Goal: Transaction & Acquisition: Purchase product/service

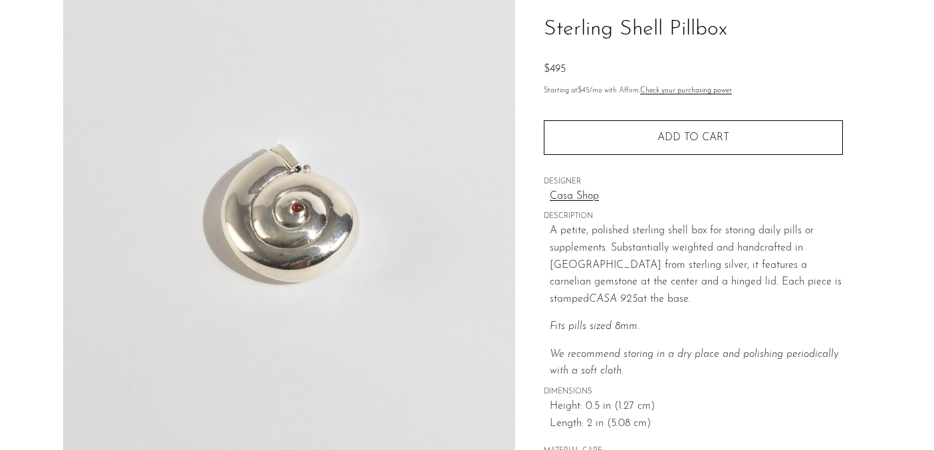
scroll to position [98, 0]
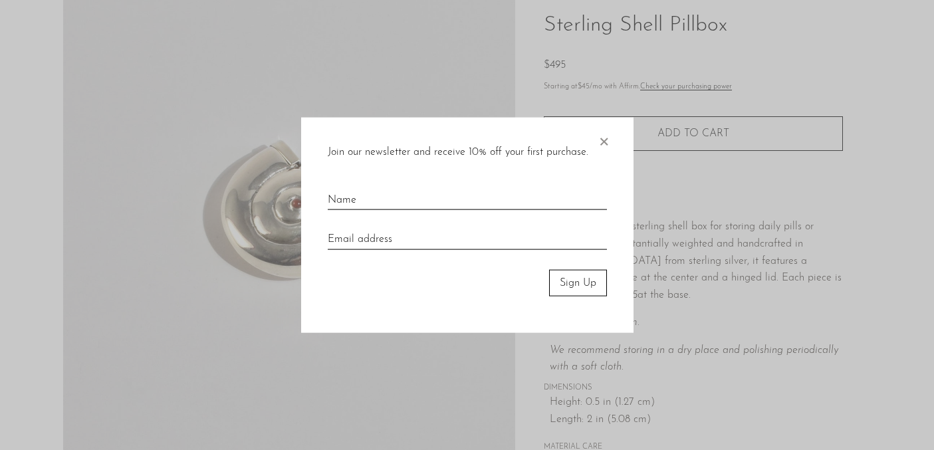
click at [605, 141] on span "×" at bounding box center [603, 138] width 13 height 43
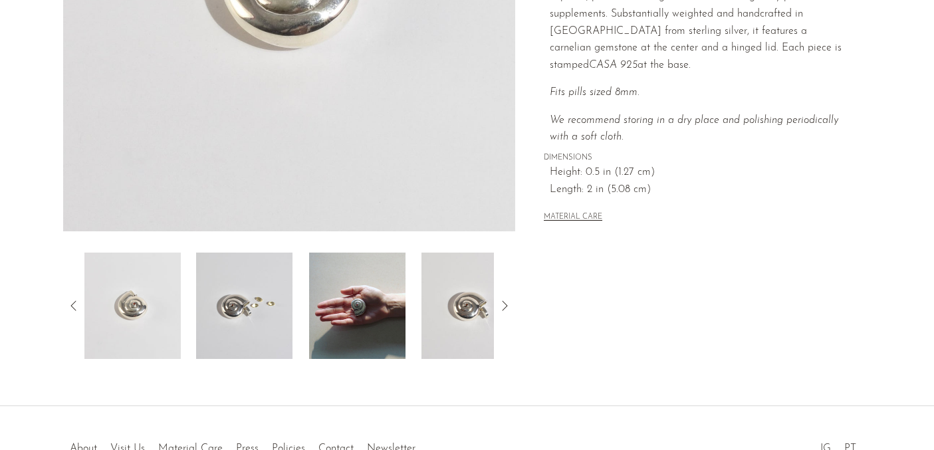
scroll to position [416, 0]
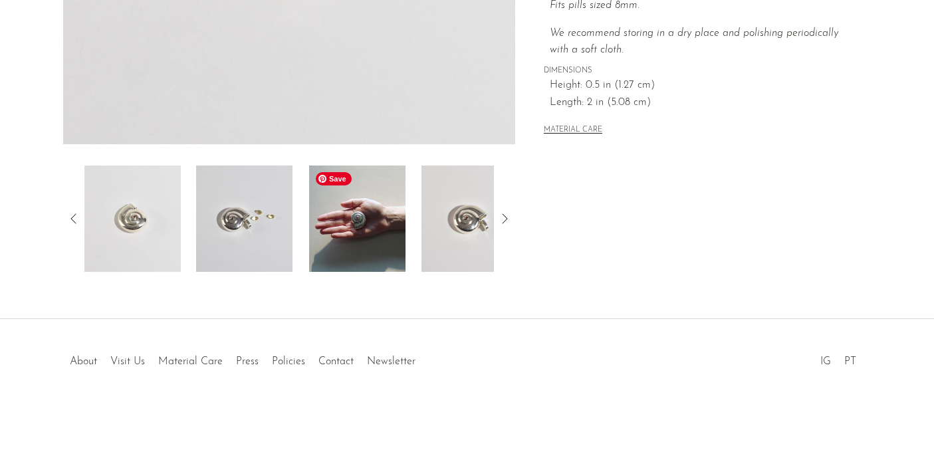
click at [362, 221] on img at bounding box center [357, 219] width 96 height 106
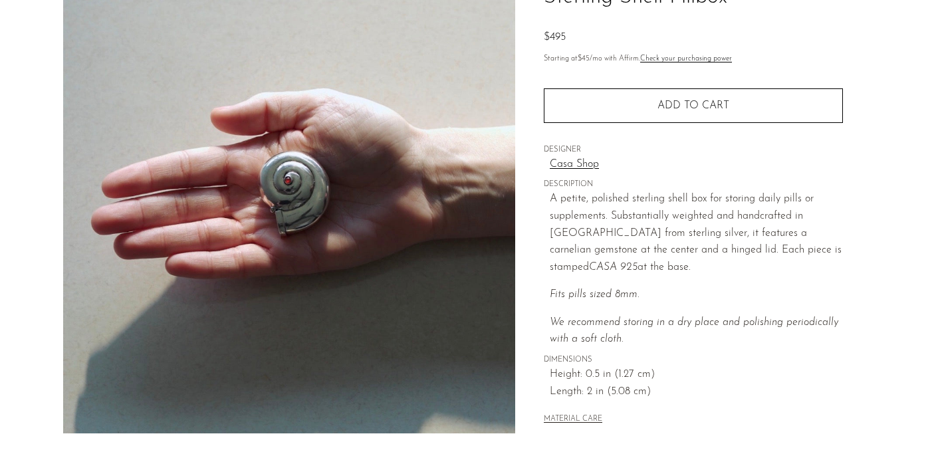
scroll to position [0, 0]
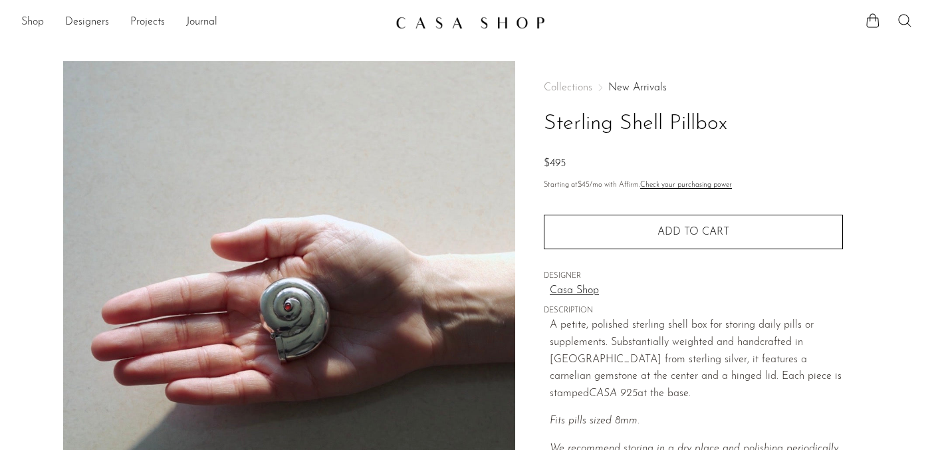
click at [27, 21] on link "Shop" at bounding box center [32, 22] width 23 height 17
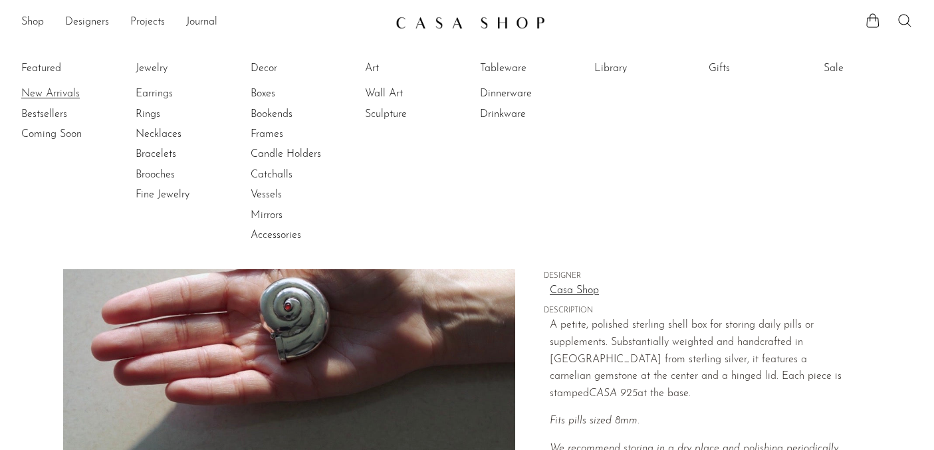
click at [56, 94] on link "New Arrivals" at bounding box center [71, 93] width 100 height 15
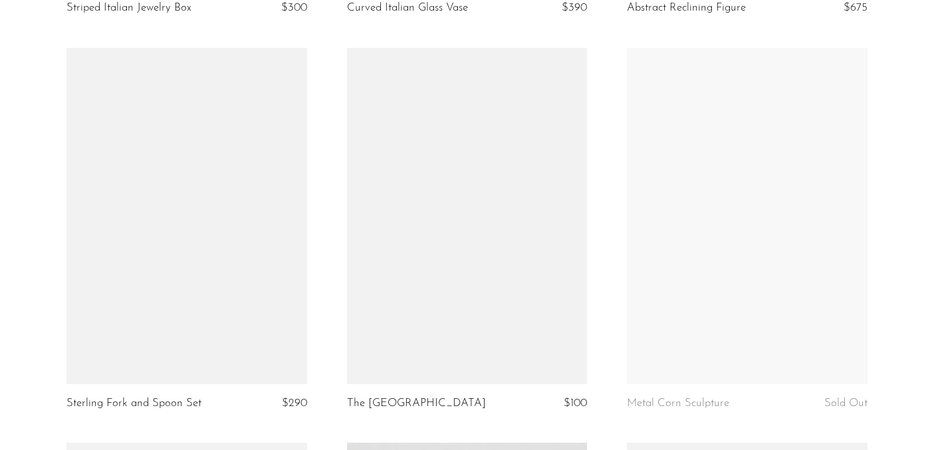
scroll to position [1275, 0]
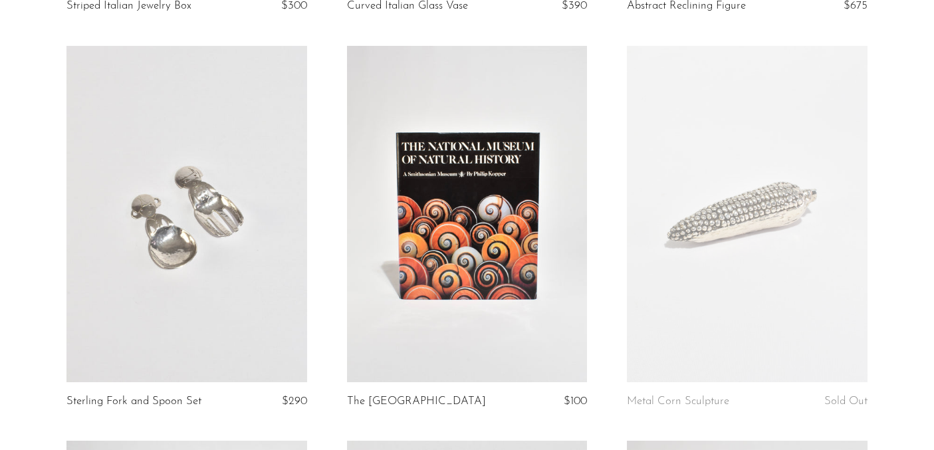
click at [757, 244] on link at bounding box center [747, 214] width 240 height 336
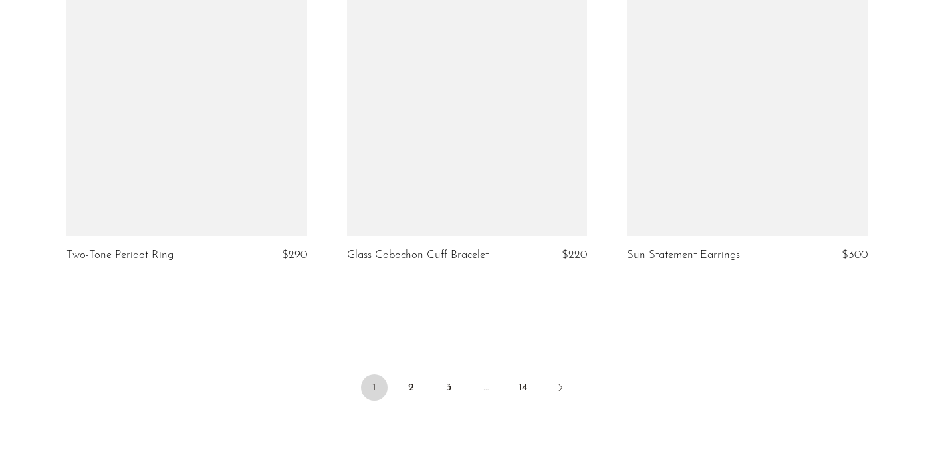
scroll to position [4774, 0]
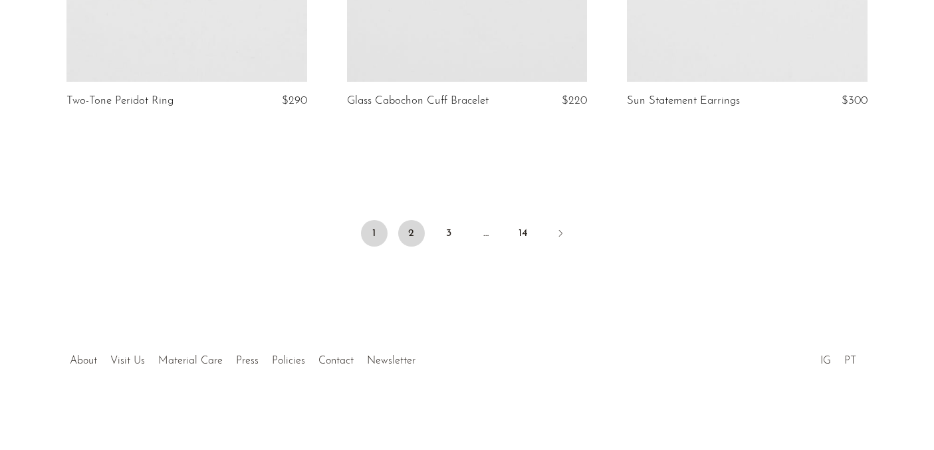
click at [412, 234] on link "2" at bounding box center [411, 233] width 27 height 27
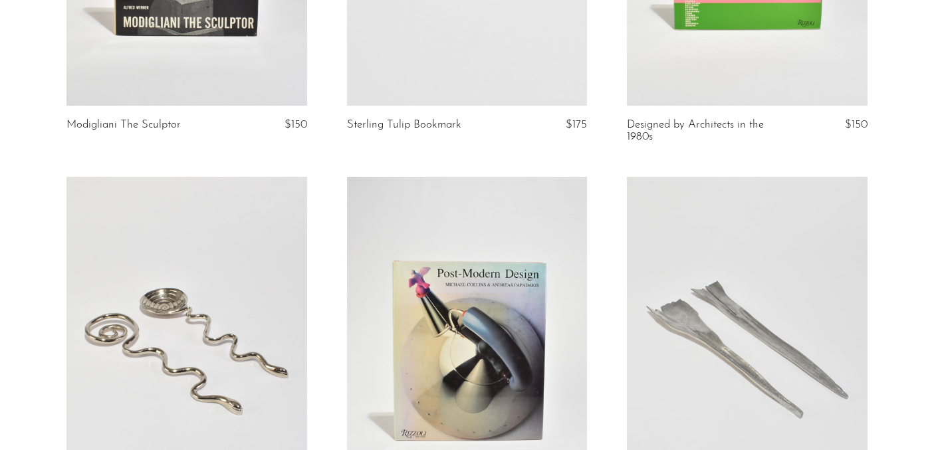
scroll to position [3581, 0]
